Goal: Task Accomplishment & Management: Manage account settings

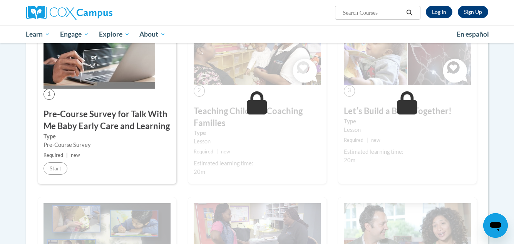
scroll to position [178, 0]
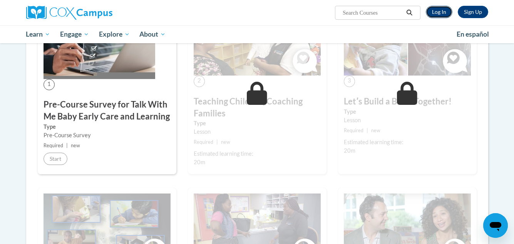
click at [433, 10] on link "Log In" at bounding box center [439, 12] width 27 height 12
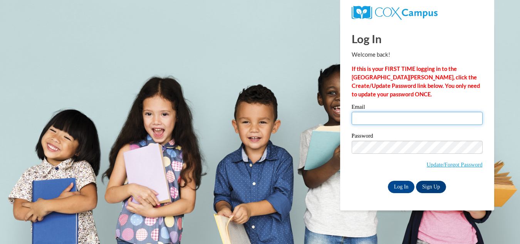
click at [393, 115] on input "Email" at bounding box center [416, 118] width 131 height 13
type input "[EMAIL_ADDRESS][PERSON_NAME][DOMAIN_NAME]"
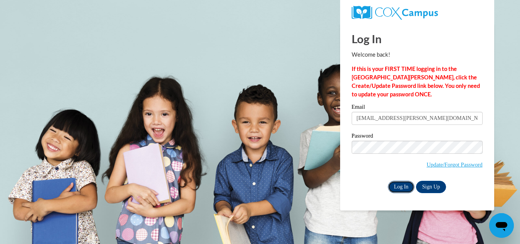
click at [400, 190] on input "Log In" at bounding box center [401, 187] width 27 height 12
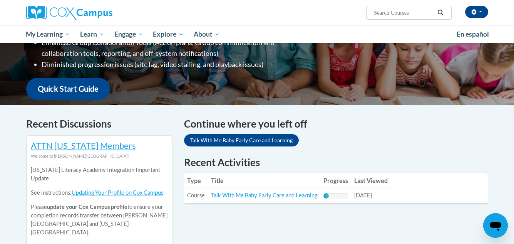
scroll to position [167, 0]
